Goal: Task Accomplishment & Management: Complete application form

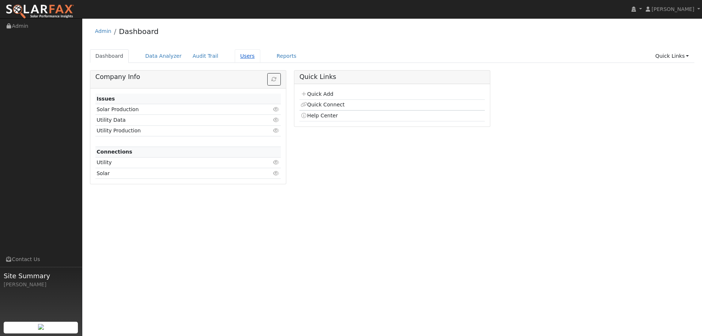
click at [239, 56] on link "Users" at bounding box center [248, 56] width 26 height 14
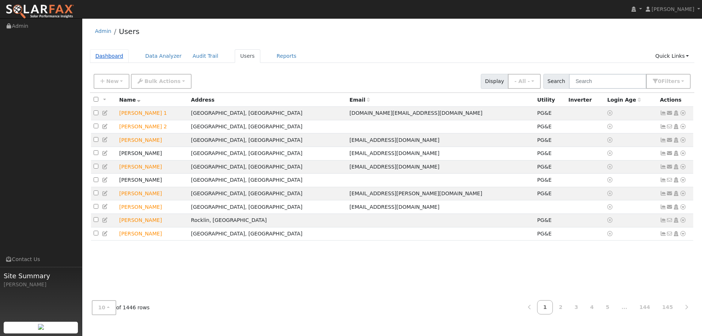
click at [113, 57] on link "Dashboard" at bounding box center [109, 56] width 39 height 14
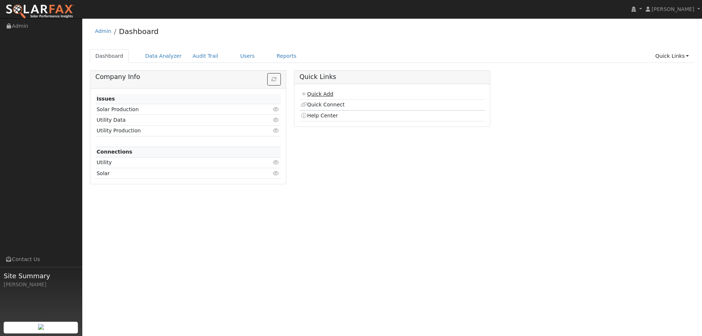
click at [319, 94] on link "Quick Add" at bounding box center [317, 94] width 33 height 6
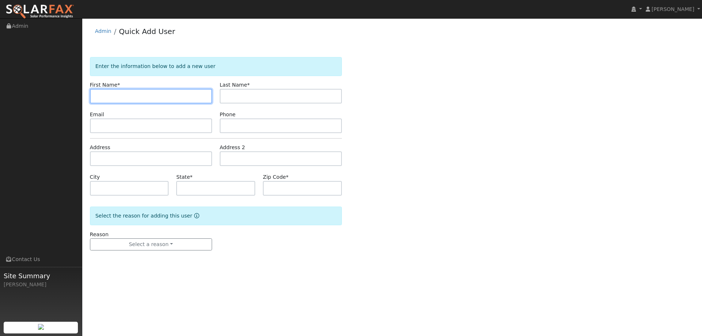
click at [110, 95] on input "text" at bounding box center [151, 96] width 122 height 15
paste input "[PERSON_NAME]"
click at [97, 100] on input "[PERSON_NAME]" at bounding box center [151, 96] width 122 height 15
type input "[PERSON_NAME]"
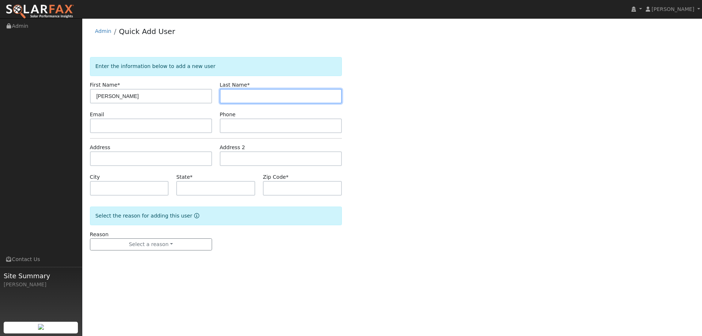
click at [255, 93] on input "text" at bounding box center [281, 96] width 122 height 15
click at [239, 95] on input "text" at bounding box center [281, 96] width 122 height 15
paste input "Stirling"
click at [227, 98] on input "Stirling" at bounding box center [281, 96] width 122 height 15
type input "Stirling"
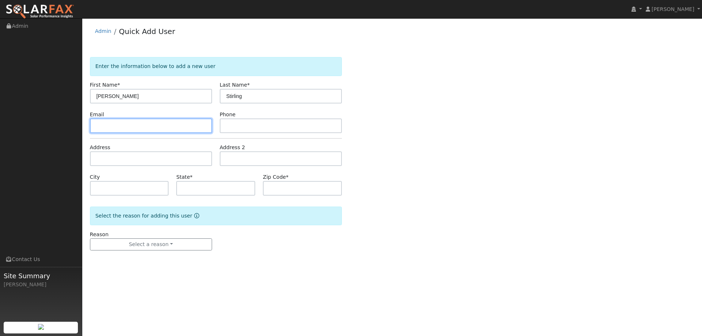
click at [172, 129] on input "text" at bounding box center [151, 125] width 122 height 15
click at [126, 124] on input "text" at bounding box center [151, 125] width 122 height 15
click at [102, 123] on input "text" at bounding box center [151, 125] width 122 height 15
paste input "[EMAIL_ADDRESS][DOMAIN_NAME]"
drag, startPoint x: 96, startPoint y: 127, endPoint x: 103, endPoint y: 128, distance: 7.0
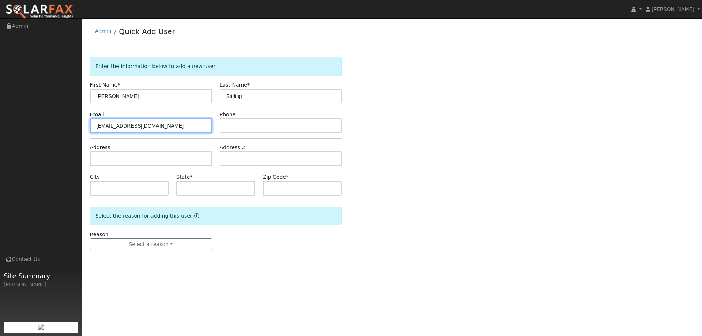
click at [96, 127] on input "[EMAIL_ADDRESS][DOMAIN_NAME]" at bounding box center [151, 125] width 122 height 15
type input "[EMAIL_ADDRESS][DOMAIN_NAME]"
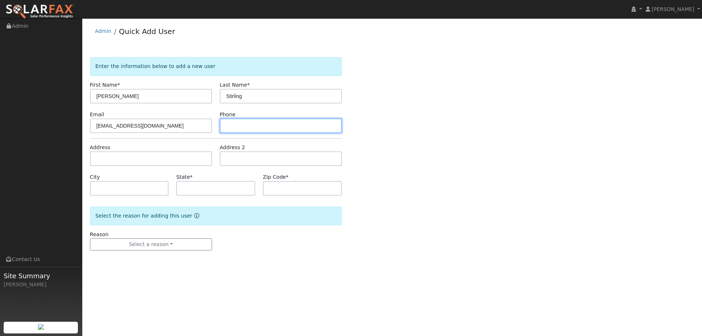
click at [257, 128] on input "text" at bounding box center [281, 125] width 122 height 15
click at [248, 128] on input "text" at bounding box center [281, 125] width 122 height 15
paste input "707-317-3218"
type input "707-317-3218"
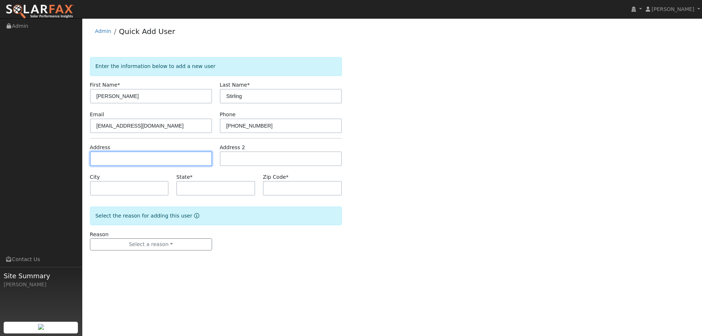
click at [118, 157] on input "text" at bounding box center [151, 158] width 122 height 15
click at [109, 160] on input "text" at bounding box center [151, 158] width 122 height 15
paste input "923 Youngsdale Dr"
type input "923 Youngsdale Drive"
type input "Vacaville"
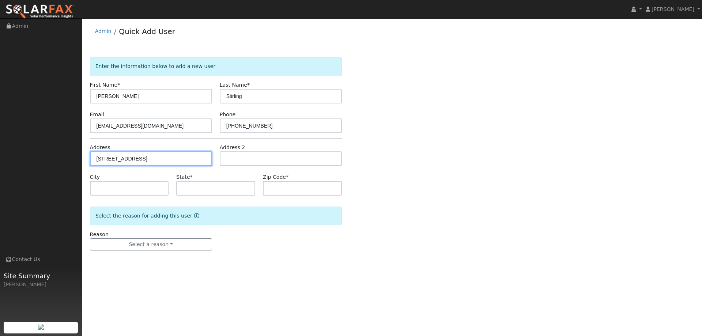
type input "CA"
type input "95687"
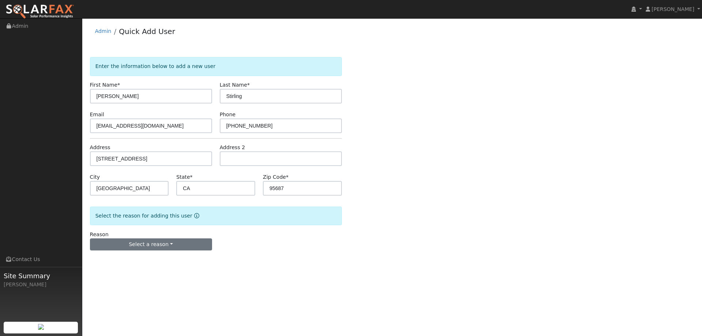
drag, startPoint x: 163, startPoint y: 238, endPoint x: 164, endPoint y: 244, distance: 6.0
click at [163, 238] on div "Reason Select a reason New lead New customer adding solar New customer has solar" at bounding box center [151, 241] width 130 height 20
click at [164, 245] on button "Select a reason" at bounding box center [151, 244] width 122 height 12
click at [133, 263] on link "New lead" at bounding box center [130, 260] width 81 height 10
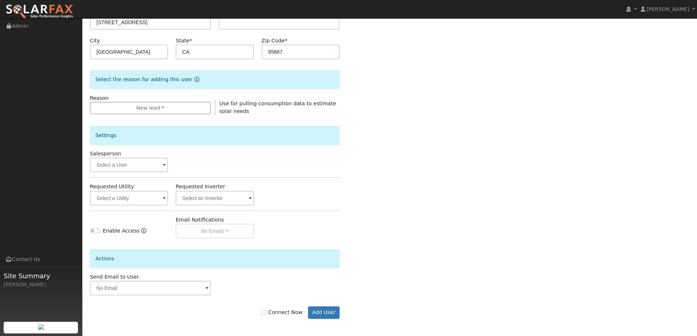
scroll to position [138, 0]
click at [149, 169] on input "text" at bounding box center [129, 164] width 78 height 15
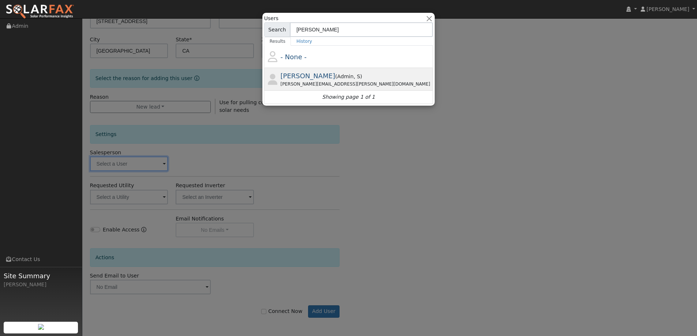
type input "kevin"
click at [370, 78] on div "Kevin Bedard ( Admin , S ) Kevin.bedard@ambrosesolar.com" at bounding box center [355, 79] width 151 height 16
type input "Kevin Bedard"
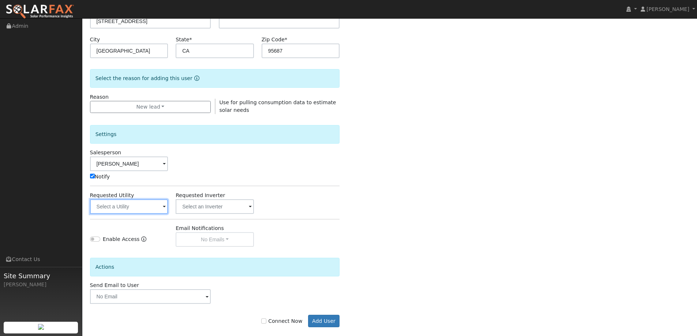
click at [139, 208] on input "text" at bounding box center [129, 206] width 78 height 15
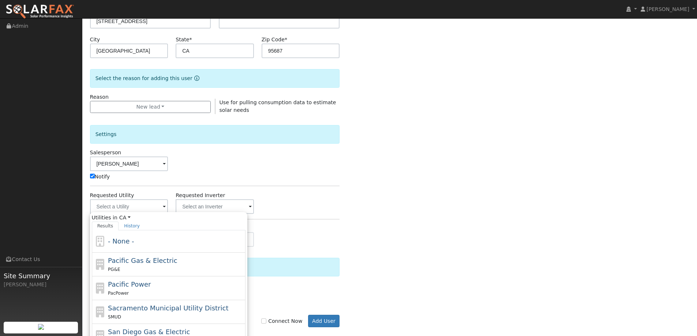
click at [190, 276] on div "Pacific Gas & Electric PG&E" at bounding box center [169, 288] width 154 height 24
type input "Pacific Gas & Electric"
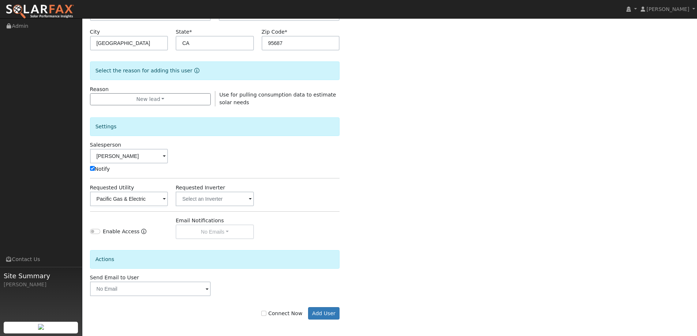
scroll to position [147, 0]
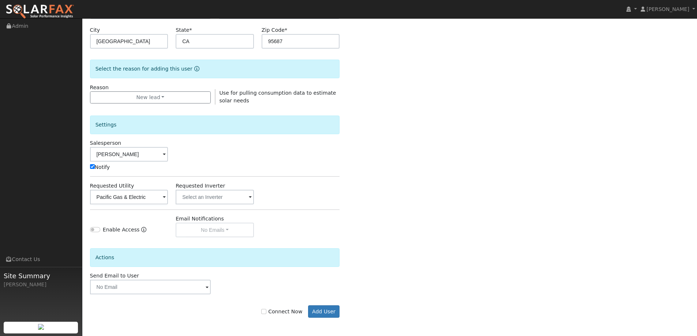
click at [268, 310] on label "Connect Now" at bounding box center [281, 312] width 41 height 8
click at [266, 310] on input "Connect Now" at bounding box center [263, 311] width 5 height 5
checkbox input "true"
click at [320, 312] on button "Add User" at bounding box center [324, 311] width 32 height 12
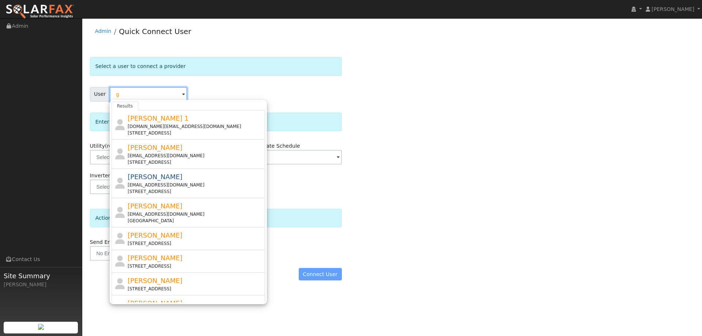
drag, startPoint x: 151, startPoint y: 96, endPoint x: 98, endPoint y: 95, distance: 52.3
click at [98, 94] on div "User g Results [PERSON_NAME] 1 [DOMAIN_NAME][EMAIL_ADDRESS][DOMAIN_NAME] [STREE…" at bounding box center [216, 94] width 252 height 15
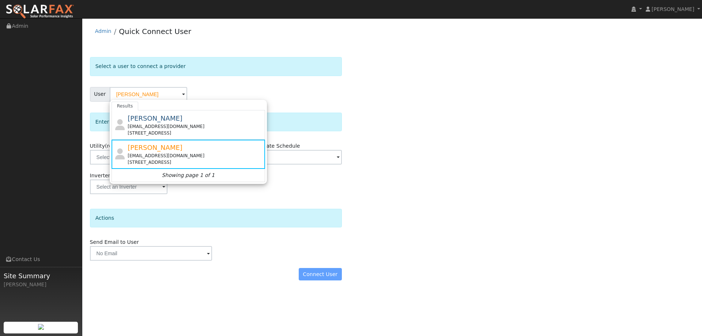
click at [154, 159] on div "[STREET_ADDRESS]" at bounding box center [196, 162] width 136 height 7
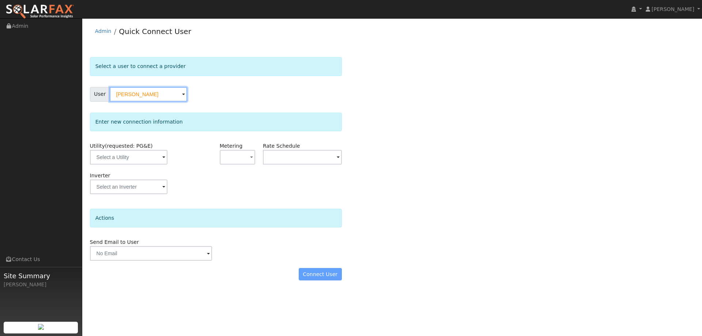
click at [174, 97] on input "[PERSON_NAME]" at bounding box center [149, 94] width 78 height 15
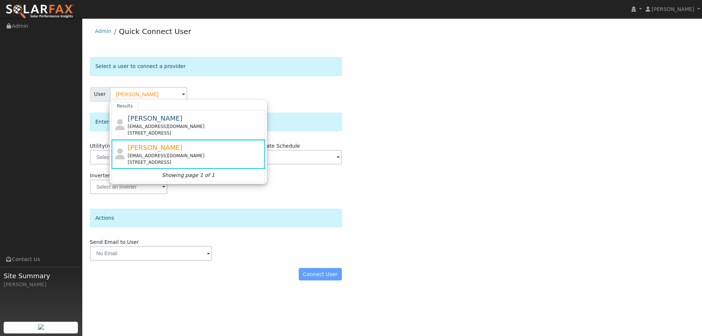
click at [228, 92] on div "User [PERSON_NAME] Results [PERSON_NAME] [EMAIL_ADDRESS][DOMAIN_NAME] [STREET_A…" at bounding box center [216, 94] width 252 height 15
type input "[PERSON_NAME]"
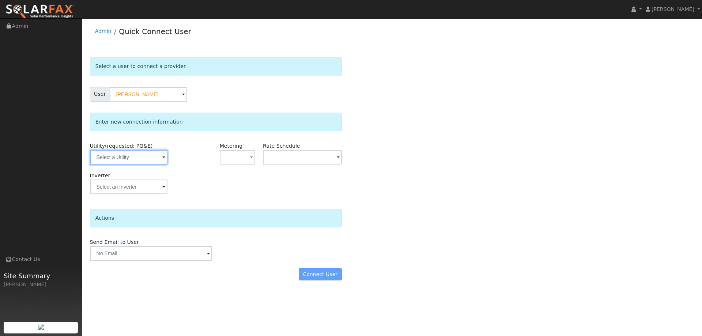
click at [152, 157] on input "text" at bounding box center [129, 157] width 78 height 15
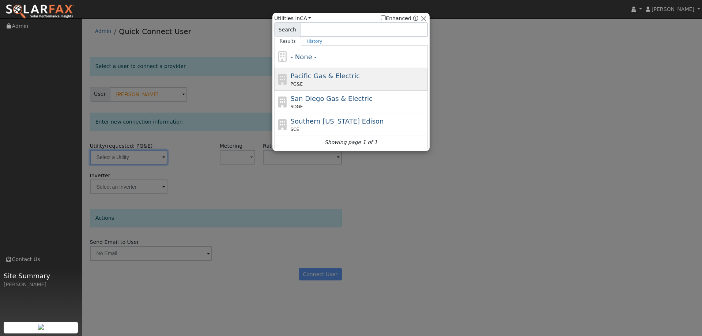
click at [327, 81] on div "Pacific Gas & Electric PG&E" at bounding box center [359, 79] width 136 height 16
type input "PG&E"
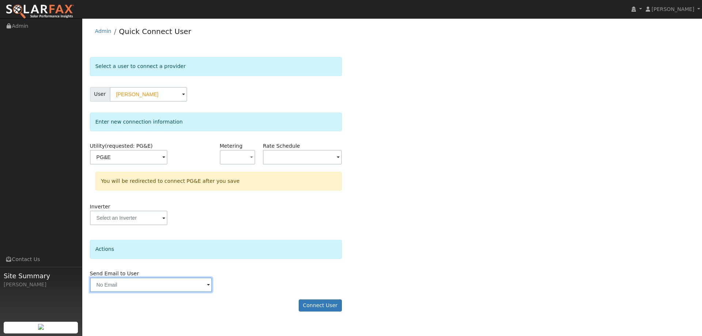
click at [193, 287] on input "text" at bounding box center [151, 285] width 122 height 15
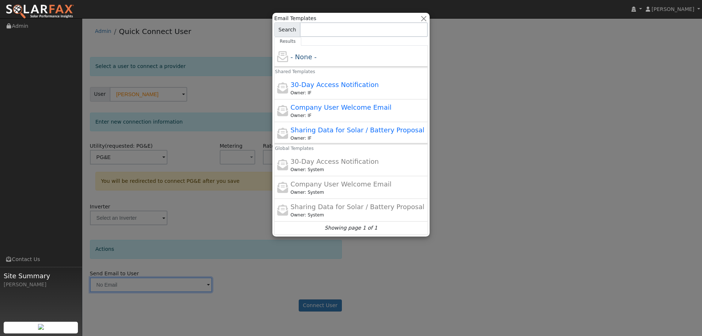
click at [302, 275] on div at bounding box center [351, 168] width 702 height 336
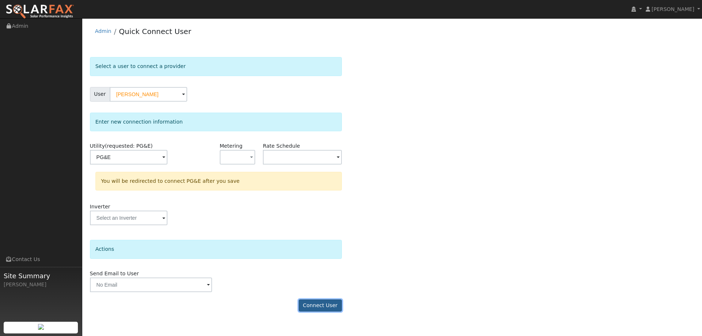
click at [333, 300] on button "Connect User" at bounding box center [320, 306] width 43 height 12
